Goal: Task Accomplishment & Management: Manage account settings

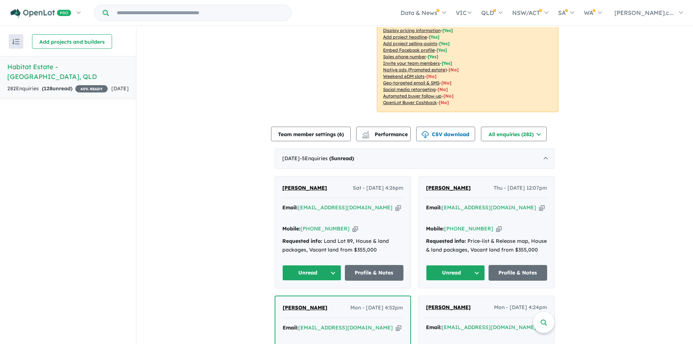
scroll to position [152, 0]
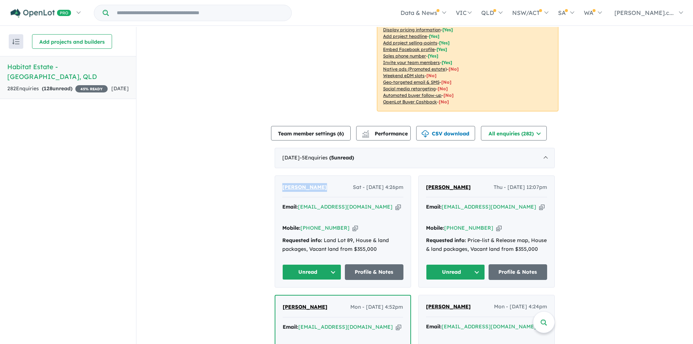
drag, startPoint x: 320, startPoint y: 191, endPoint x: 273, endPoint y: 189, distance: 46.9
click at [275, 189] on div "[PERSON_NAME] Sat - [DATE] 4:26pm Email: [EMAIL_ADDRESS][DOMAIN_NAME] Copied! M…" at bounding box center [343, 232] width 136 height 112
copy span "[PERSON_NAME]"
click at [395, 205] on icon "button" at bounding box center [397, 207] width 5 height 8
copy span "[PERSON_NAME]"
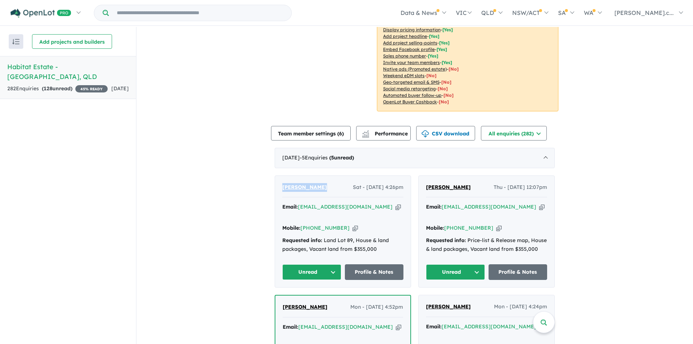
click at [352, 224] on icon "button" at bounding box center [354, 228] width 5 height 8
copy span "[PERSON_NAME]"
drag, startPoint x: 377, startPoint y: 243, endPoint x: 266, endPoint y: 228, distance: 112.3
copy div "Requested info: Land Lot 89, House & land packages, Vacant land from $355,000"
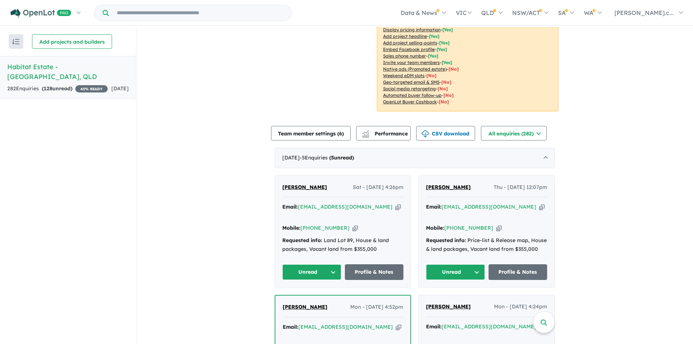
drag, startPoint x: 461, startPoint y: 187, endPoint x: 425, endPoint y: 189, distance: 36.0
click at [426, 189] on div "[PERSON_NAME] Thu - [DATE] 12:07pm" at bounding box center [486, 190] width 121 height 15
copy span "[PERSON_NAME]"
click at [539, 208] on icon "button" at bounding box center [541, 207] width 5 height 8
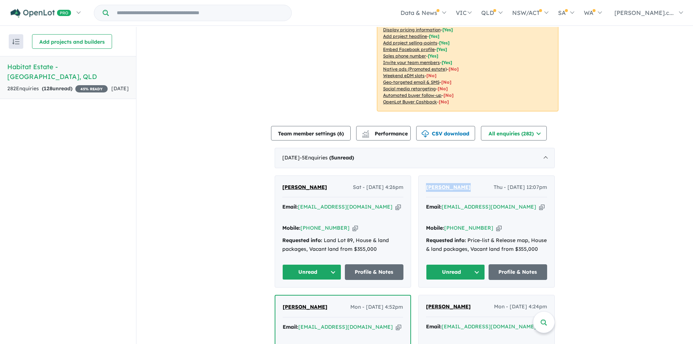
copy span "[PERSON_NAME]"
drag, startPoint x: 487, startPoint y: 217, endPoint x: 494, endPoint y: 218, distance: 7.4
click at [496, 224] on icon "button" at bounding box center [498, 228] width 5 height 8
copy span "[PERSON_NAME]"
drag, startPoint x: 540, startPoint y: 241, endPoint x: 415, endPoint y: 232, distance: 125.1
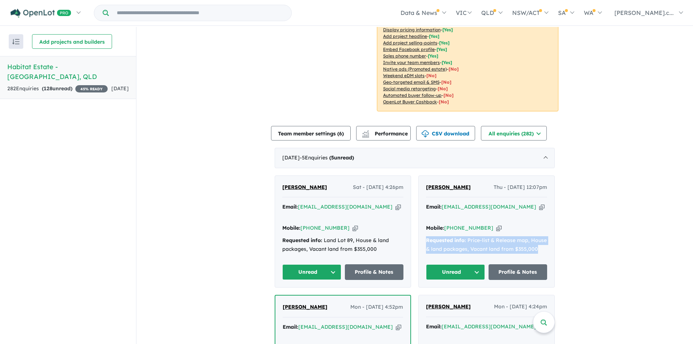
copy div "Requested info: Price-list & Release map, House & land packages, Vacant land fr…"
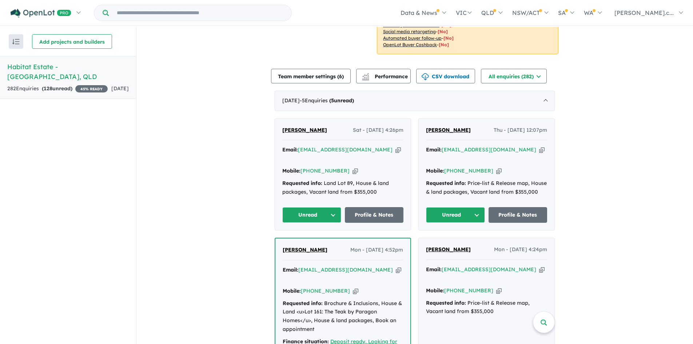
scroll to position [297, 0]
